Goal: Information Seeking & Learning: Learn about a topic

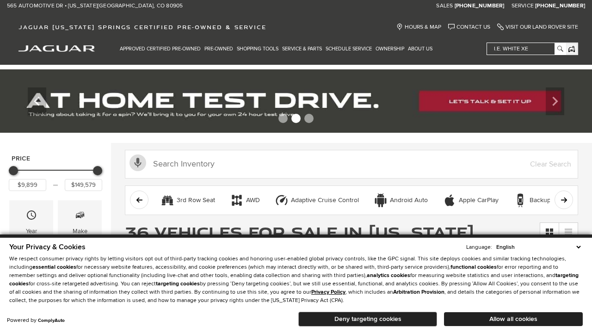
scroll to position [448, 0]
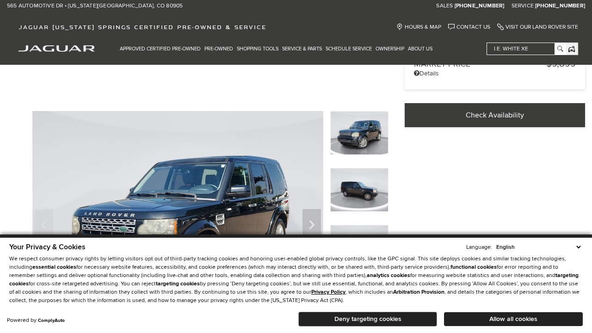
scroll to position [300, 0]
